Goal: Find specific page/section

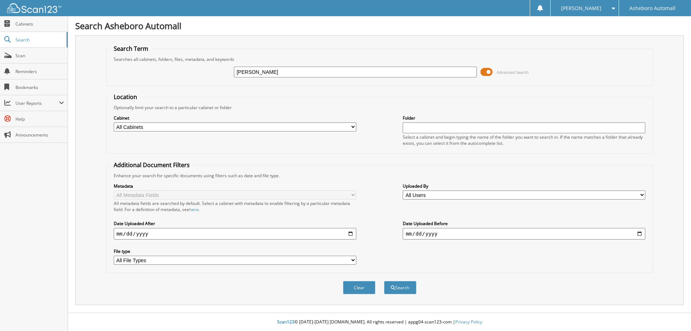
type input "[PERSON_NAME]"
click at [384, 281] on button "Search" at bounding box center [400, 287] width 32 height 13
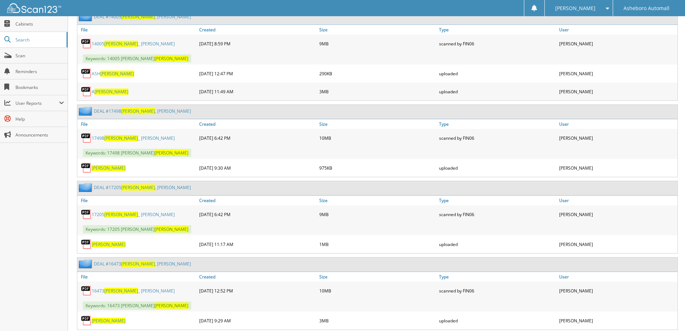
scroll to position [1367, 0]
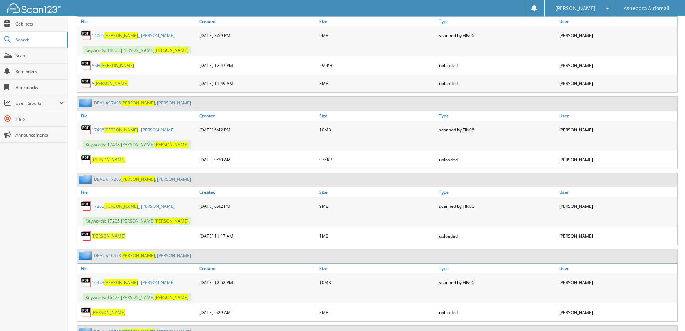
click at [122, 130] on link "17498 SMITH _ TERESA" at bounding box center [133, 130] width 83 height 6
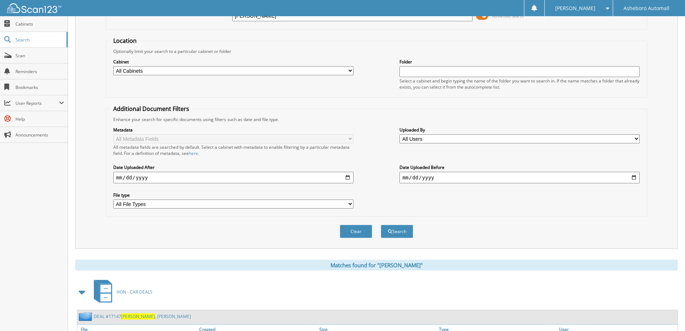
scroll to position [0, 0]
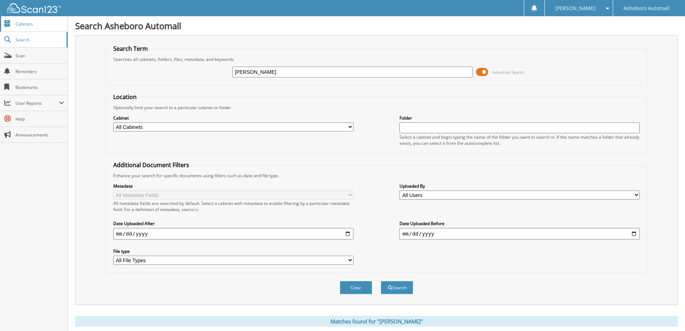
click at [27, 29] on link "Cabinets" at bounding box center [34, 23] width 68 height 15
